Goal: Task Accomplishment & Management: Use online tool/utility

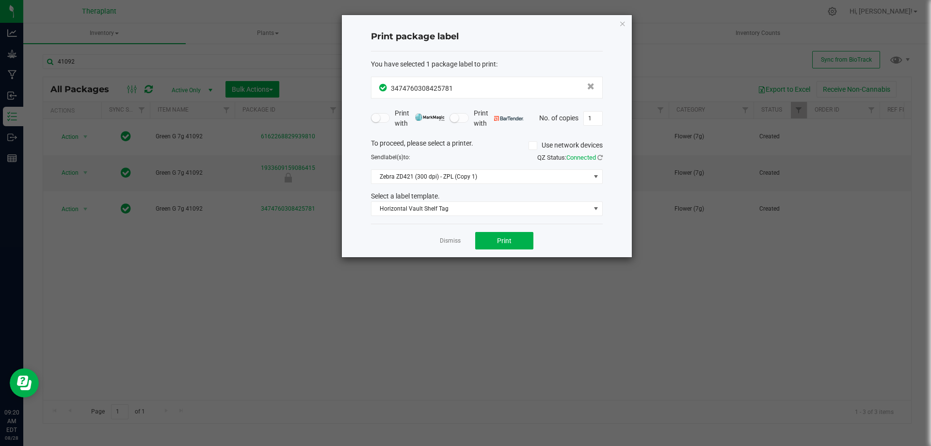
click at [622, 25] on icon "button" at bounding box center [622, 23] width 7 height 12
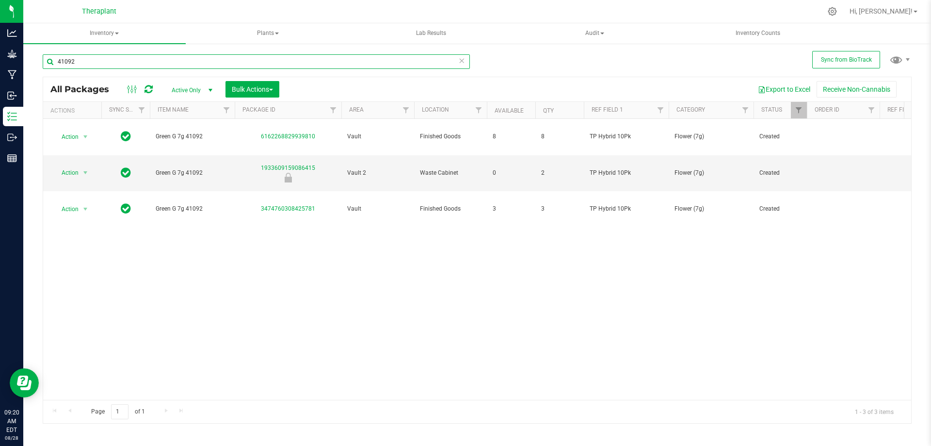
drag, startPoint x: 82, startPoint y: 60, endPoint x: 62, endPoint y: 76, distance: 25.5
click at [62, 75] on div "41092" at bounding box center [256, 65] width 427 height 22
type input "41197"
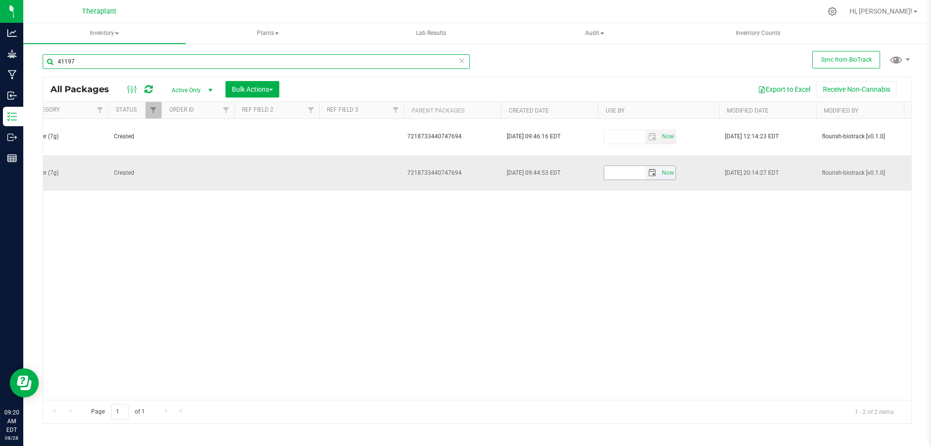
click at [656, 166] on span "select" at bounding box center [652, 173] width 14 height 14
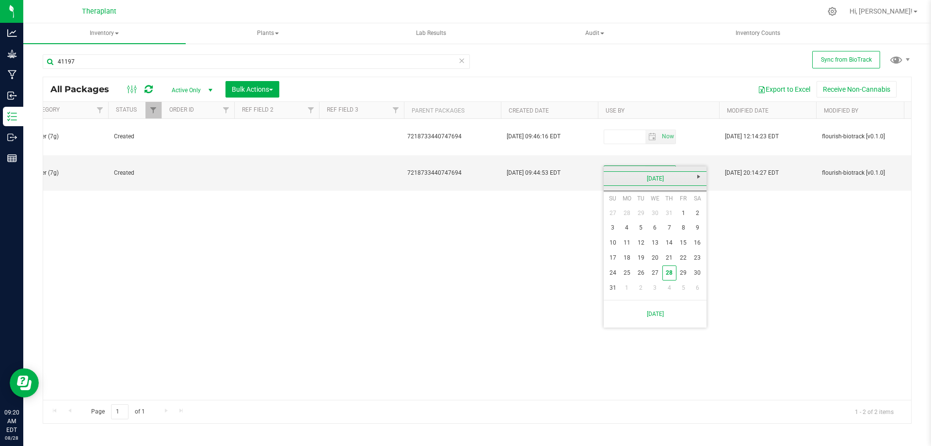
click at [643, 176] on link "[DATE]" at bounding box center [655, 178] width 104 height 15
click at [696, 176] on span "Next" at bounding box center [699, 177] width 8 height 8
click at [687, 233] on link "Aug" at bounding box center [692, 232] width 25 height 25
click at [642, 275] on link "25" at bounding box center [641, 272] width 14 height 15
type input "[DATE]"
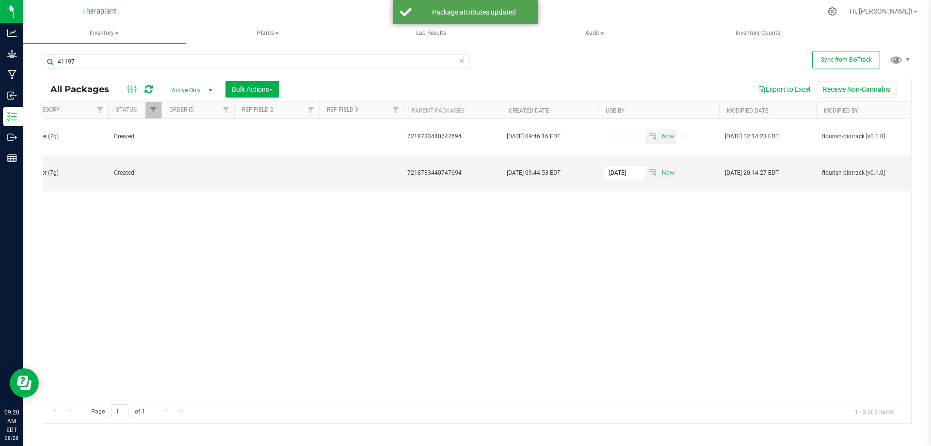
drag, startPoint x: 583, startPoint y: 246, endPoint x: 522, endPoint y: 323, distance: 98.1
click at [582, 246] on div "Action Action Edit attributes Global inventory Locate package Package audit log…" at bounding box center [477, 259] width 868 height 281
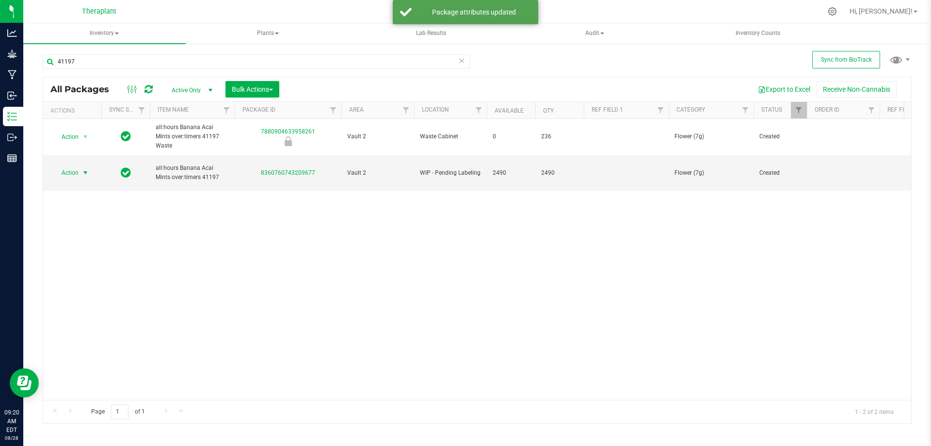
drag, startPoint x: 76, startPoint y: 161, endPoint x: 75, endPoint y: 166, distance: 5.1
click at [76, 166] on span "Action" at bounding box center [66, 173] width 26 height 14
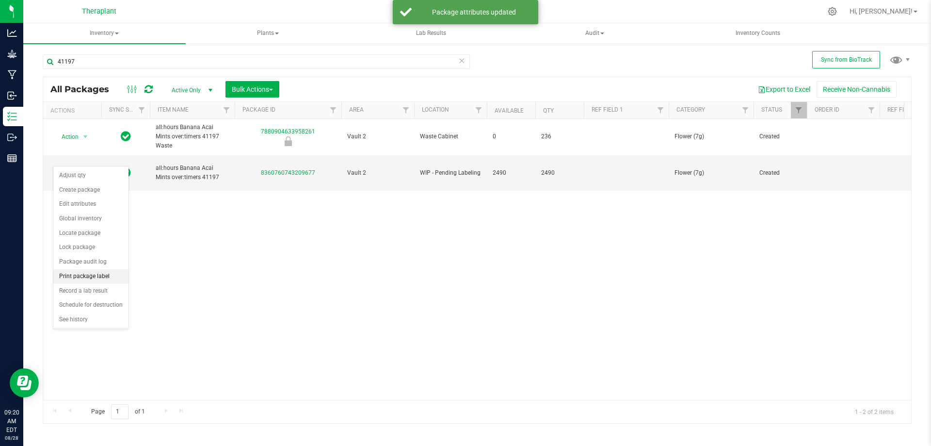
click at [103, 273] on li "Print package label" at bounding box center [90, 276] width 75 height 15
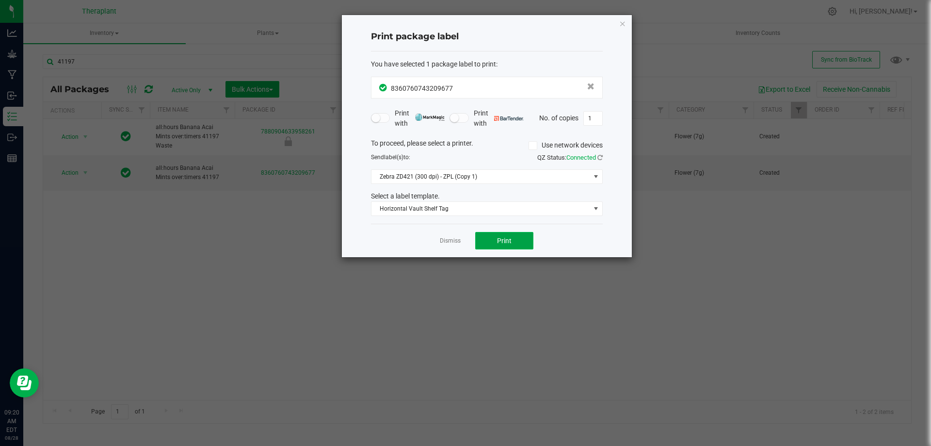
click at [504, 237] on span "Print" at bounding box center [504, 241] width 15 height 8
click at [591, 117] on input "1" at bounding box center [593, 119] width 18 height 14
type input "252"
click at [500, 238] on span "Print" at bounding box center [504, 241] width 15 height 8
